Goal: Information Seeking & Learning: Learn about a topic

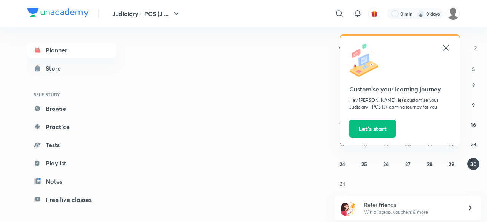
click at [460, 12] on header "Judiciary - PCS (J ... ​ Customise your learning journey Hey [PERSON_NAME], let…" at bounding box center [243, 13] width 487 height 27
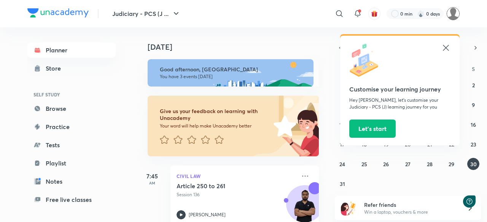
click at [455, 14] on img at bounding box center [452, 13] width 13 height 13
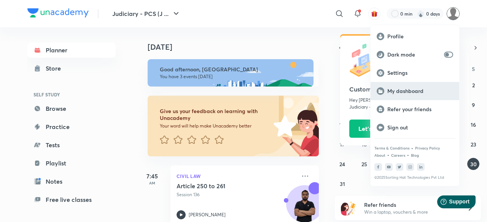
click at [411, 89] on p "My dashboard" at bounding box center [420, 91] width 66 height 7
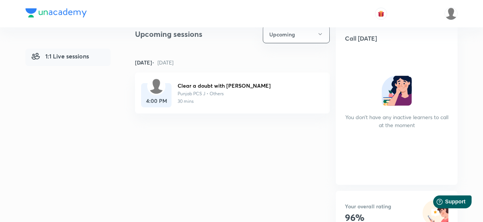
click at [160, 88] on img at bounding box center [156, 86] width 15 height 15
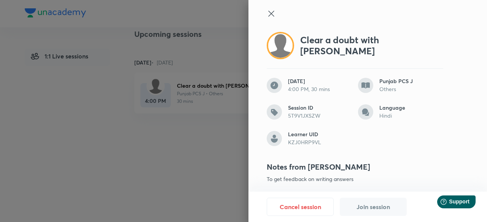
click at [266, 14] on icon at bounding box center [270, 13] width 9 height 9
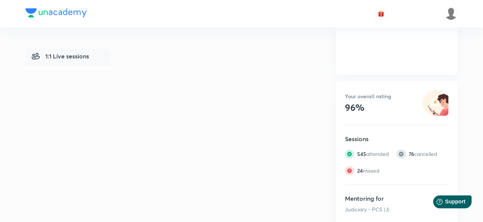
scroll to position [265, 0]
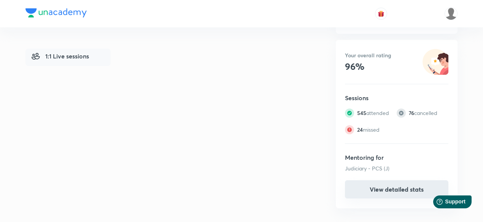
click at [383, 190] on button "View detailed stats" at bounding box center [396, 190] width 103 height 18
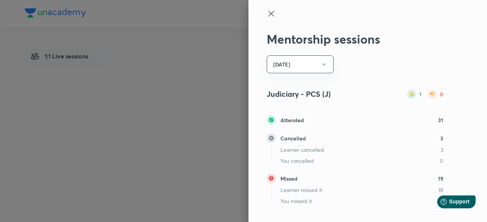
click at [266, 12] on icon at bounding box center [270, 13] width 9 height 9
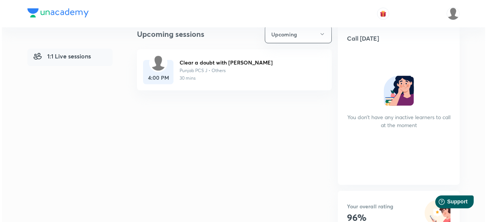
scroll to position [76, 0]
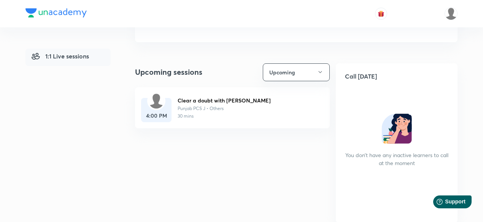
click at [162, 104] on img at bounding box center [156, 101] width 15 height 15
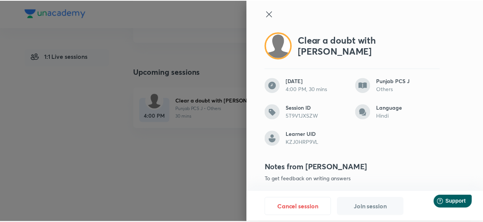
scroll to position [6, 0]
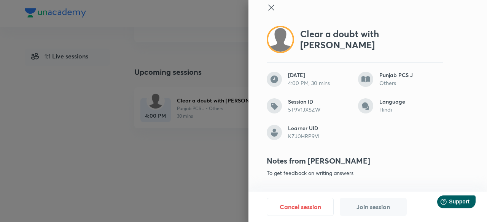
click at [268, 7] on icon at bounding box center [270, 7] width 9 height 9
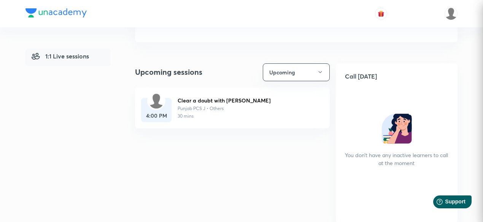
scroll to position [0, 0]
